Goal: Check status: Check status

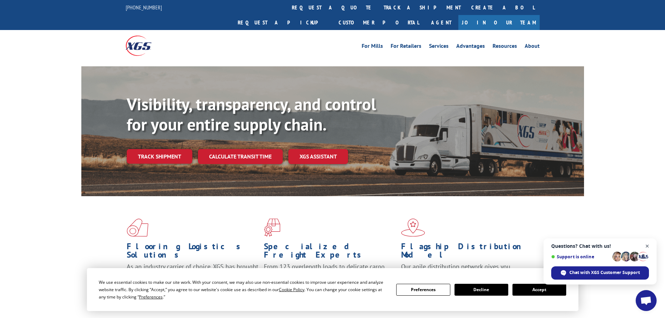
click at [648, 245] on span "Close chat" at bounding box center [647, 246] width 9 height 9
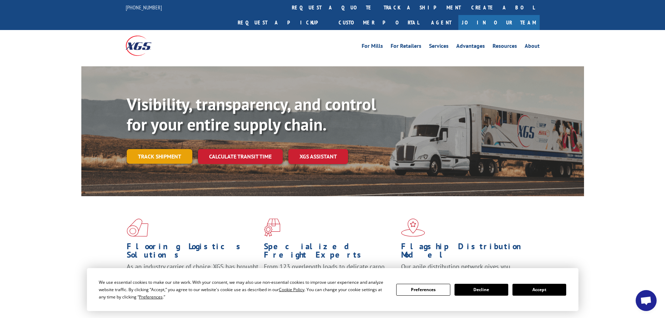
click at [161, 149] on link "Track shipment" at bounding box center [160, 156] width 66 height 15
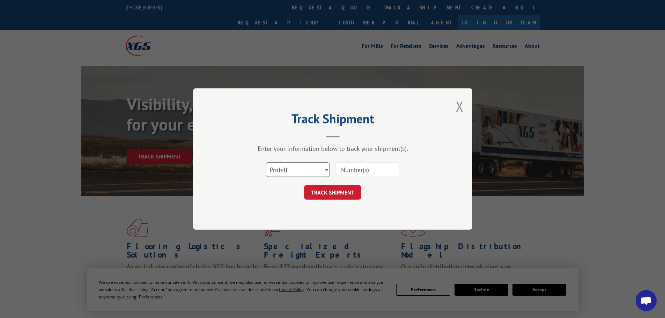
click at [323, 169] on select "Select category... Probill BOL PO" at bounding box center [298, 169] width 64 height 15
select select "po"
click at [266, 162] on select "Select category... Probill BOL PO" at bounding box center [298, 169] width 64 height 15
click at [353, 172] on input at bounding box center [367, 169] width 64 height 15
paste input "898486957"
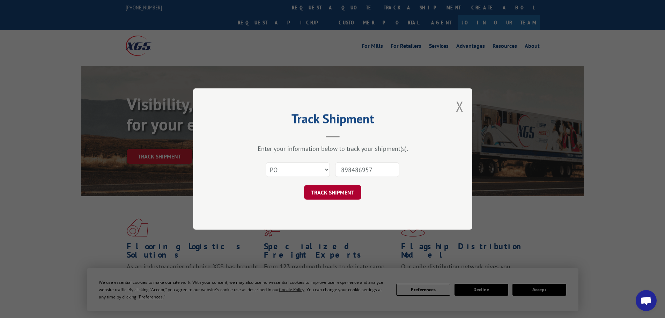
type input "898486957"
click at [338, 196] on button "TRACK SHIPMENT" at bounding box center [332, 192] width 57 height 15
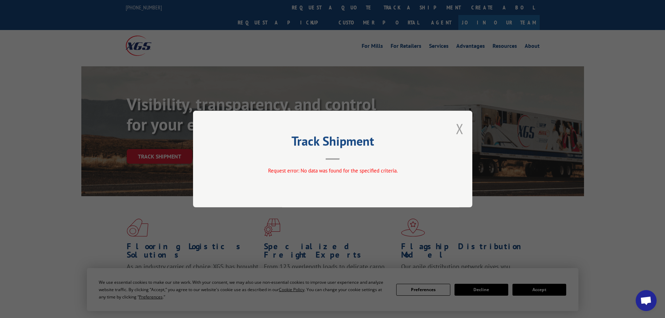
click at [460, 128] on button "Close modal" at bounding box center [460, 128] width 8 height 18
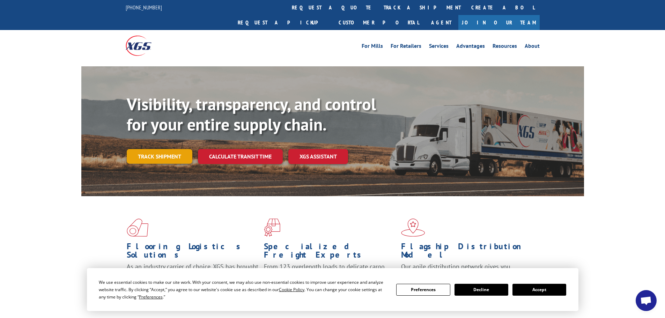
click at [155, 149] on link "Track shipment" at bounding box center [160, 156] width 66 height 15
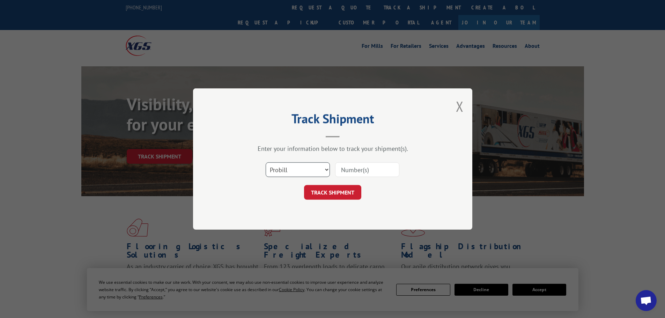
click at [327, 171] on select "Select category... Probill BOL PO" at bounding box center [298, 169] width 64 height 15
select select "po"
click at [266, 162] on select "Select category... Probill BOL PO" at bounding box center [298, 169] width 64 height 15
click at [372, 173] on input at bounding box center [367, 169] width 64 height 15
paste input "84537683"
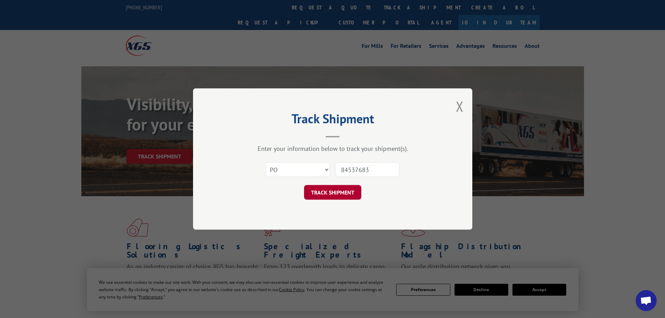
type input "84537683"
click at [345, 194] on button "TRACK SHIPMENT" at bounding box center [332, 192] width 57 height 15
